Goal: Transaction & Acquisition: Purchase product/service

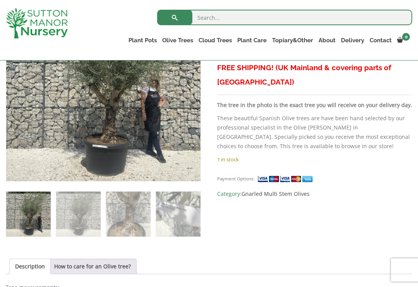
click at [0, 0] on link "The Old Stone Pots" at bounding box center [0, 0] width 0 height 0
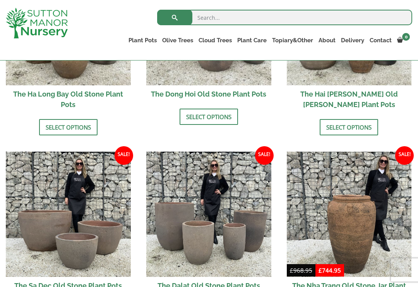
scroll to position [422, 0]
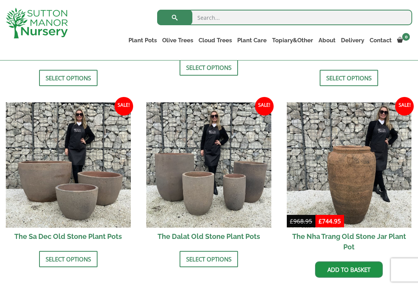
click at [72, 184] on img at bounding box center [68, 164] width 125 height 125
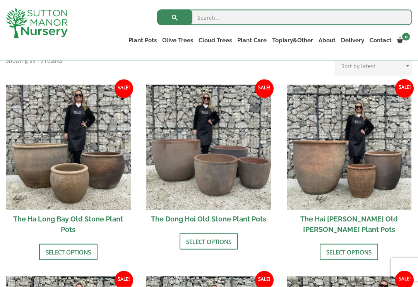
scroll to position [249, 0]
click at [242, 166] on img at bounding box center [208, 146] width 125 height 125
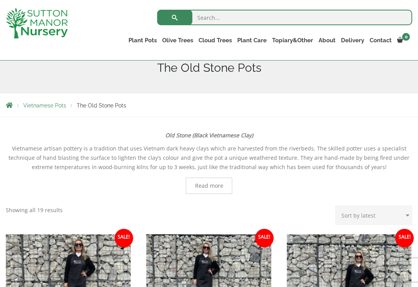
scroll to position [0, 0]
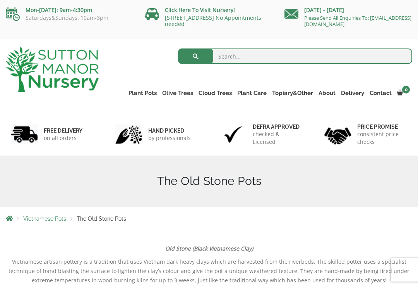
click at [0, 0] on link "The Iron Stone Pots" at bounding box center [0, 0] width 0 height 0
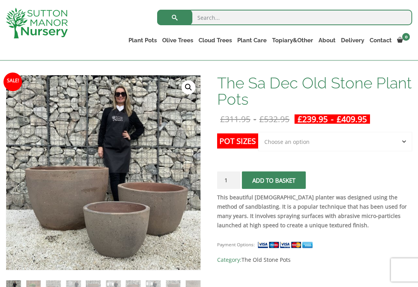
scroll to position [104, 0]
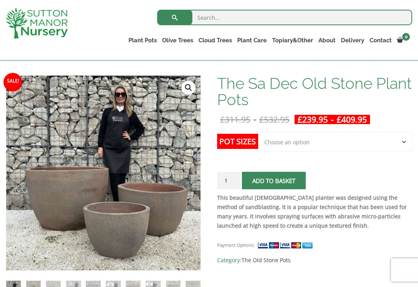
click at [403, 143] on select "Choose an option Click here to buy the 3rd to Largest Pot In The Picture Click …" at bounding box center [335, 141] width 154 height 19
select select "Click here to buy the Largest pot In The Picture"
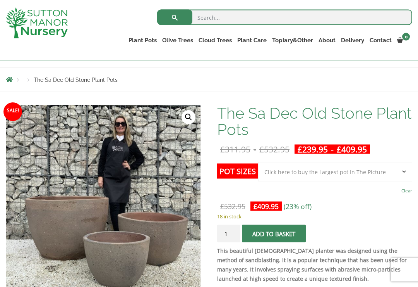
scroll to position [74, 0]
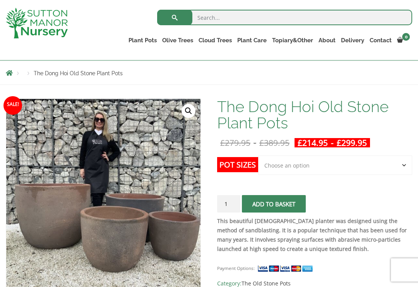
scroll to position [96, 0]
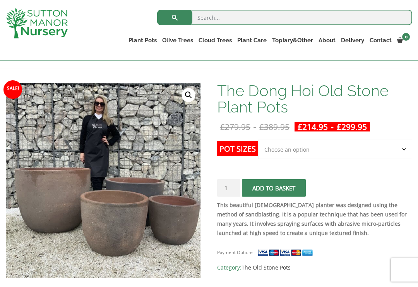
click at [405, 149] on select "Choose an option Click here to buy the 4th to Largest Pot In The Picture Click …" at bounding box center [335, 148] width 154 height 19
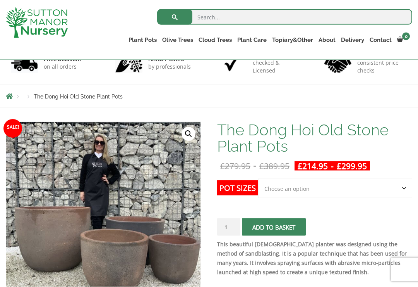
scroll to position [0, 0]
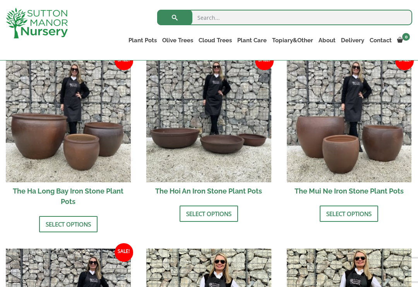
scroll to position [288, 0]
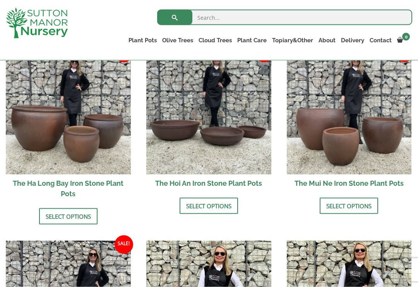
click at [367, 143] on img at bounding box center [349, 111] width 125 height 125
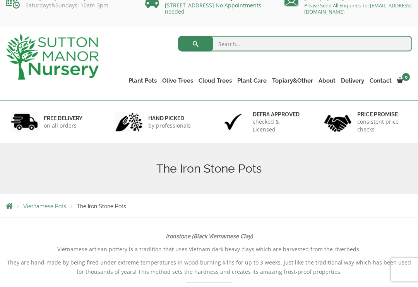
scroll to position [0, 0]
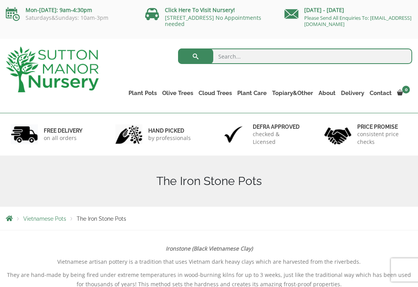
click at [0, 0] on link "The Old Stone Pots" at bounding box center [0, 0] width 0 height 0
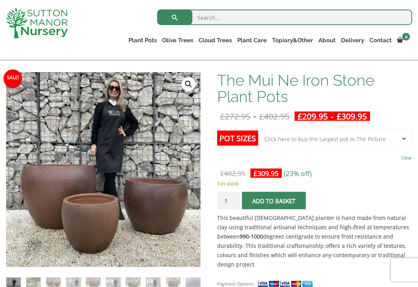
scroll to position [126, 0]
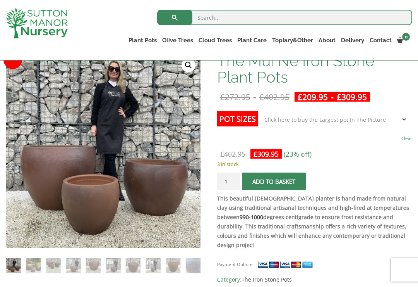
click at [405, 118] on select "Choose an option Click here to buy the 3rd to Largest Pot In The Picture Click …" at bounding box center [335, 119] width 154 height 19
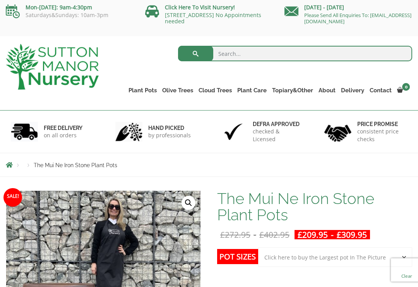
scroll to position [1, 0]
